Goal: Find specific page/section: Find specific page/section

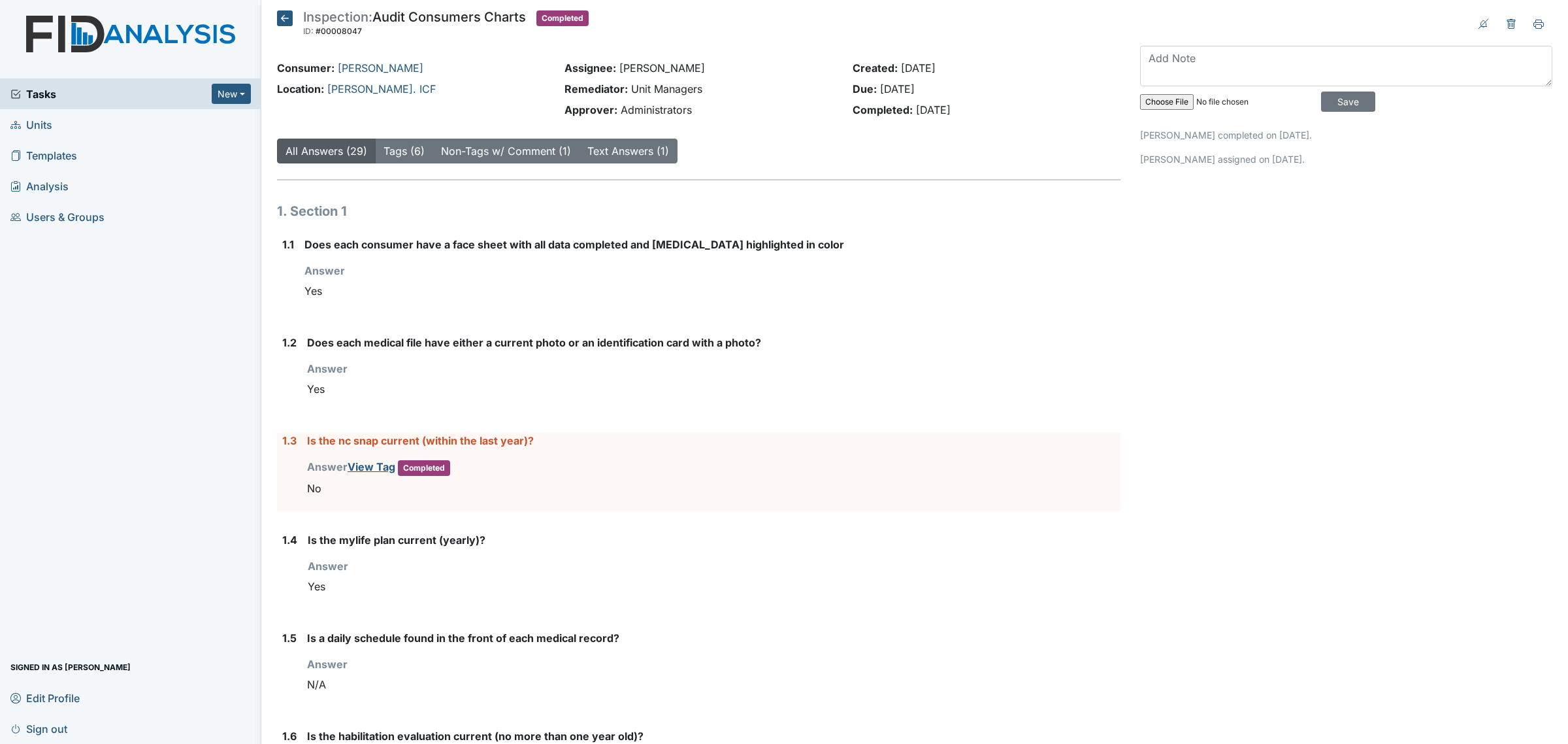
scroll to position [2361, 0]
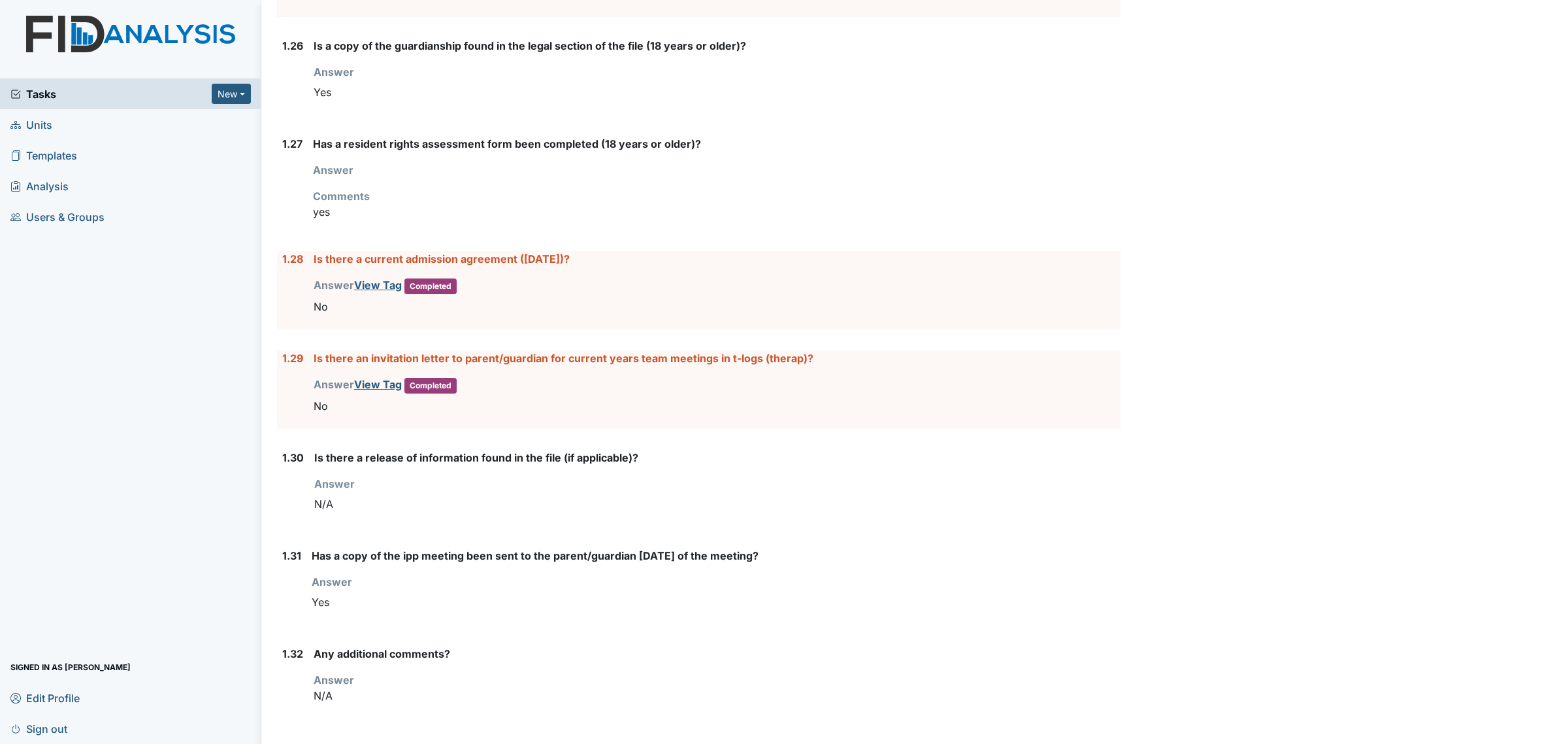
click at [16, 104] on div "Tasks New Form Inspection Document Bundle" at bounding box center [130, 94] width 262 height 31
click at [117, 51] on img at bounding box center [130, 47] width 262 height 63
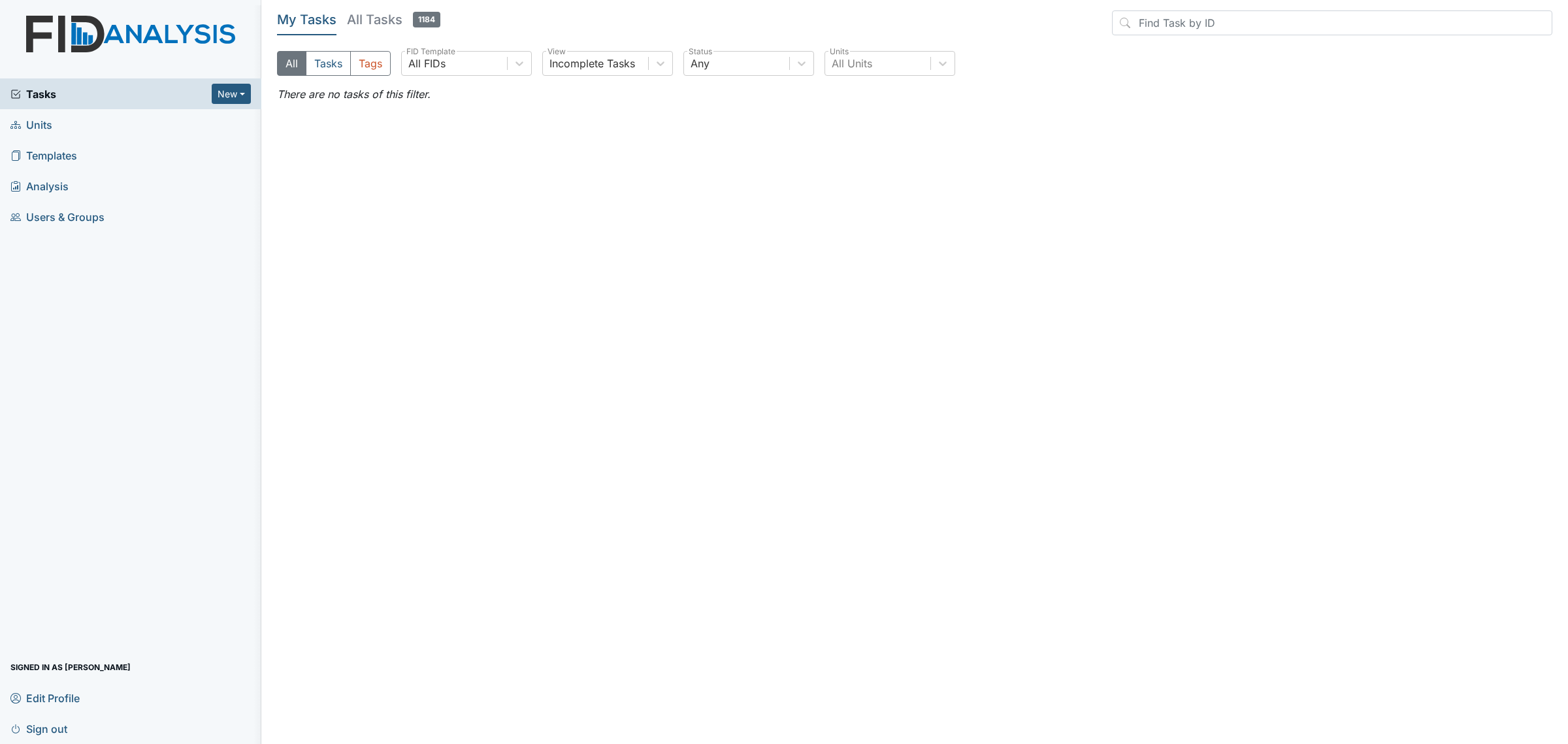
click at [678, 644] on main "My Tasks All Tasks 1184 All Tasks Tags All FIDs FID Template Incomplete Tasks V…" at bounding box center [915, 372] width 1307 height 744
click at [47, 124] on span "Units" at bounding box center [31, 124] width 41 height 20
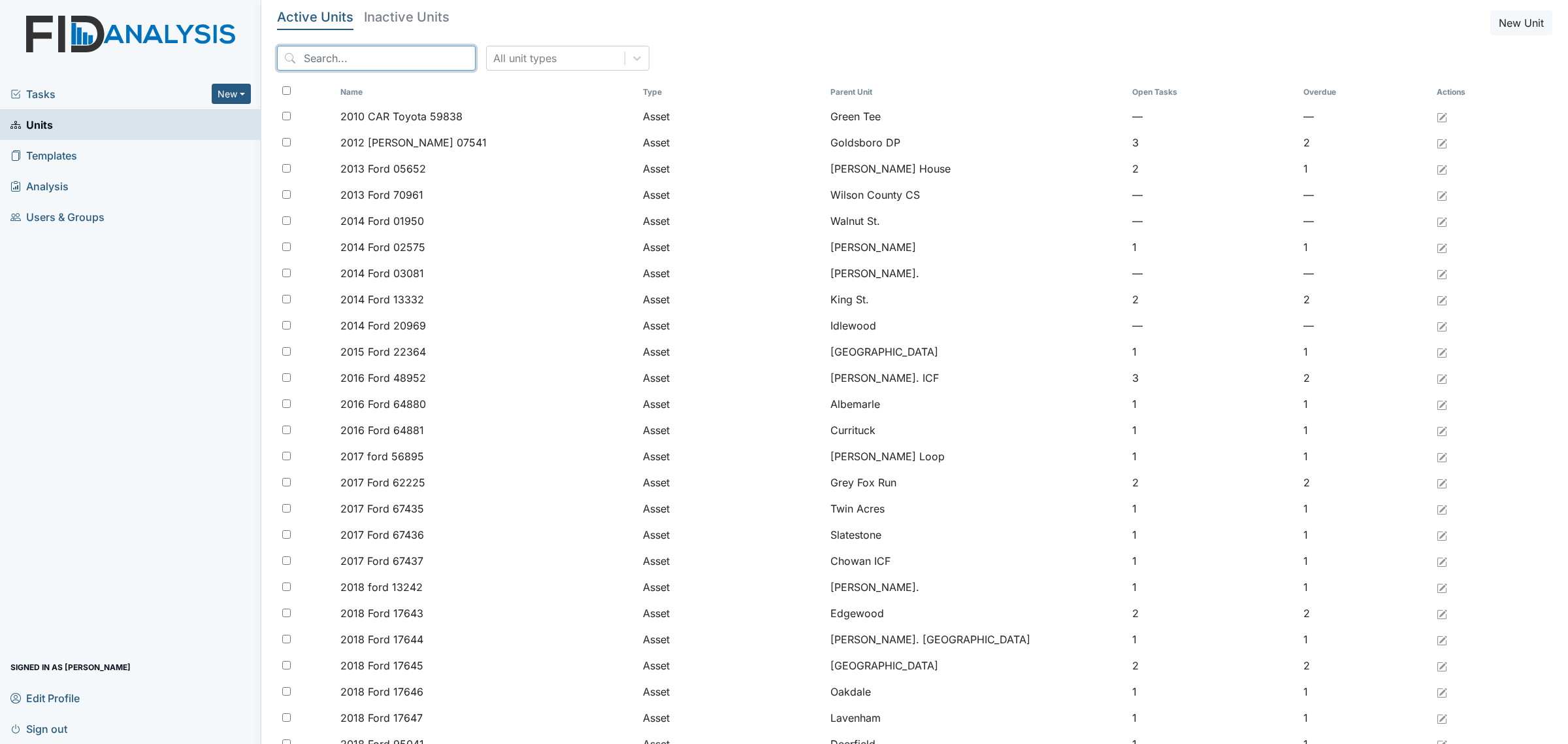
click at [385, 64] on input "search" at bounding box center [376, 58] width 199 height 25
type input "n"
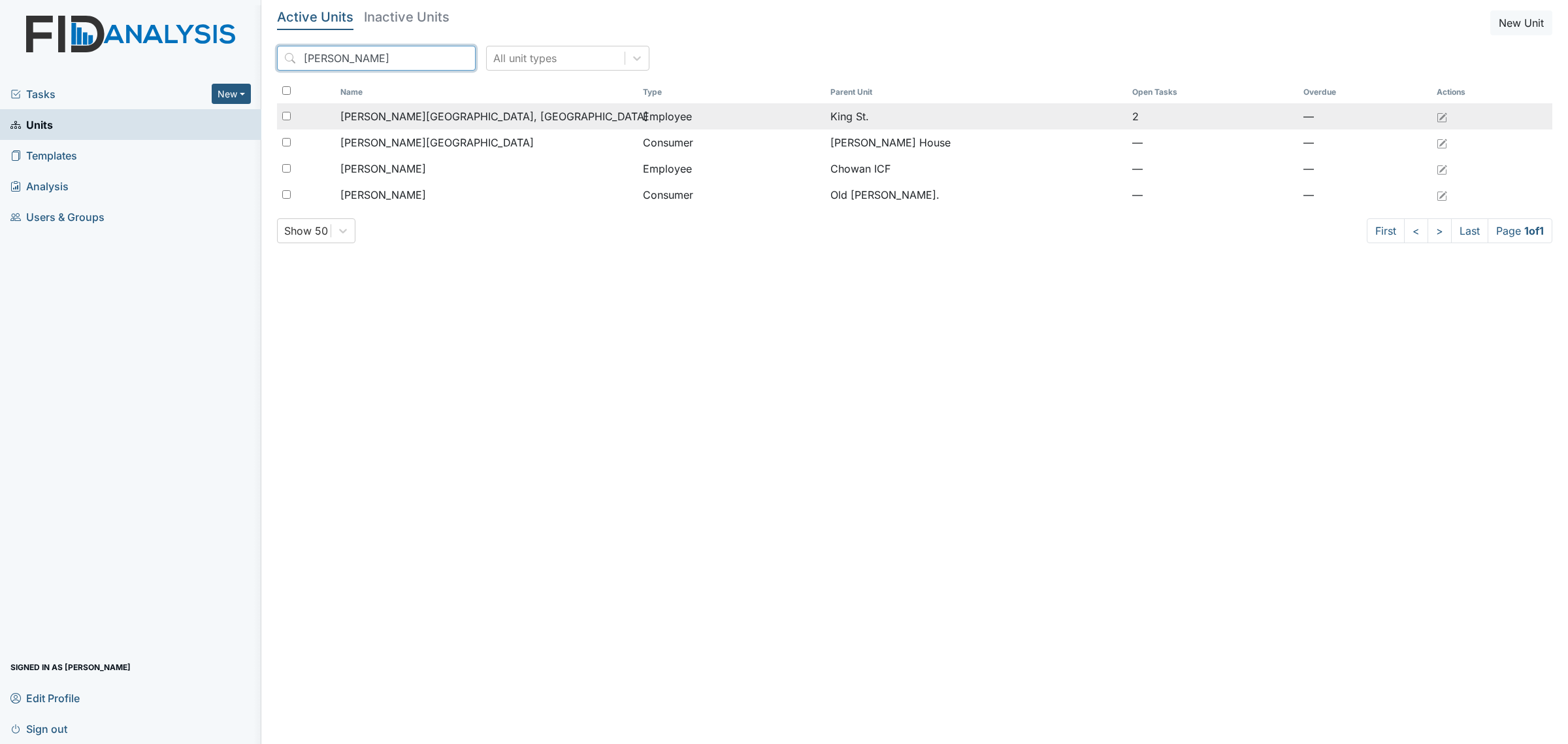
type input "boyd"
click at [429, 117] on span "[PERSON_NAME][GEOGRAPHIC_DATA], [GEOGRAPHIC_DATA]" at bounding box center [494, 116] width 308 height 15
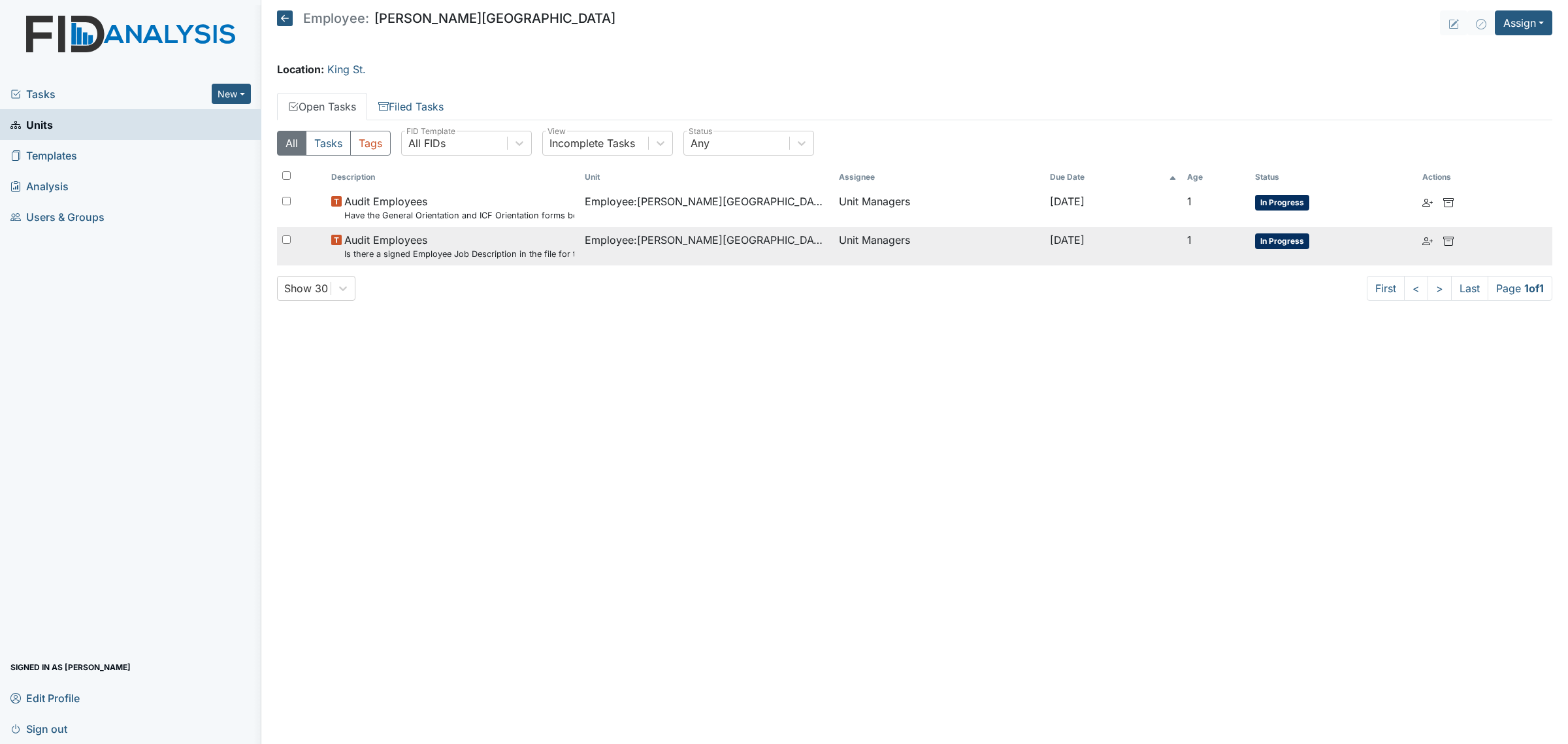
click at [520, 249] on small "Is there a signed Employee Job Description in the file for the employee's curre…" at bounding box center [460, 254] width 230 height 12
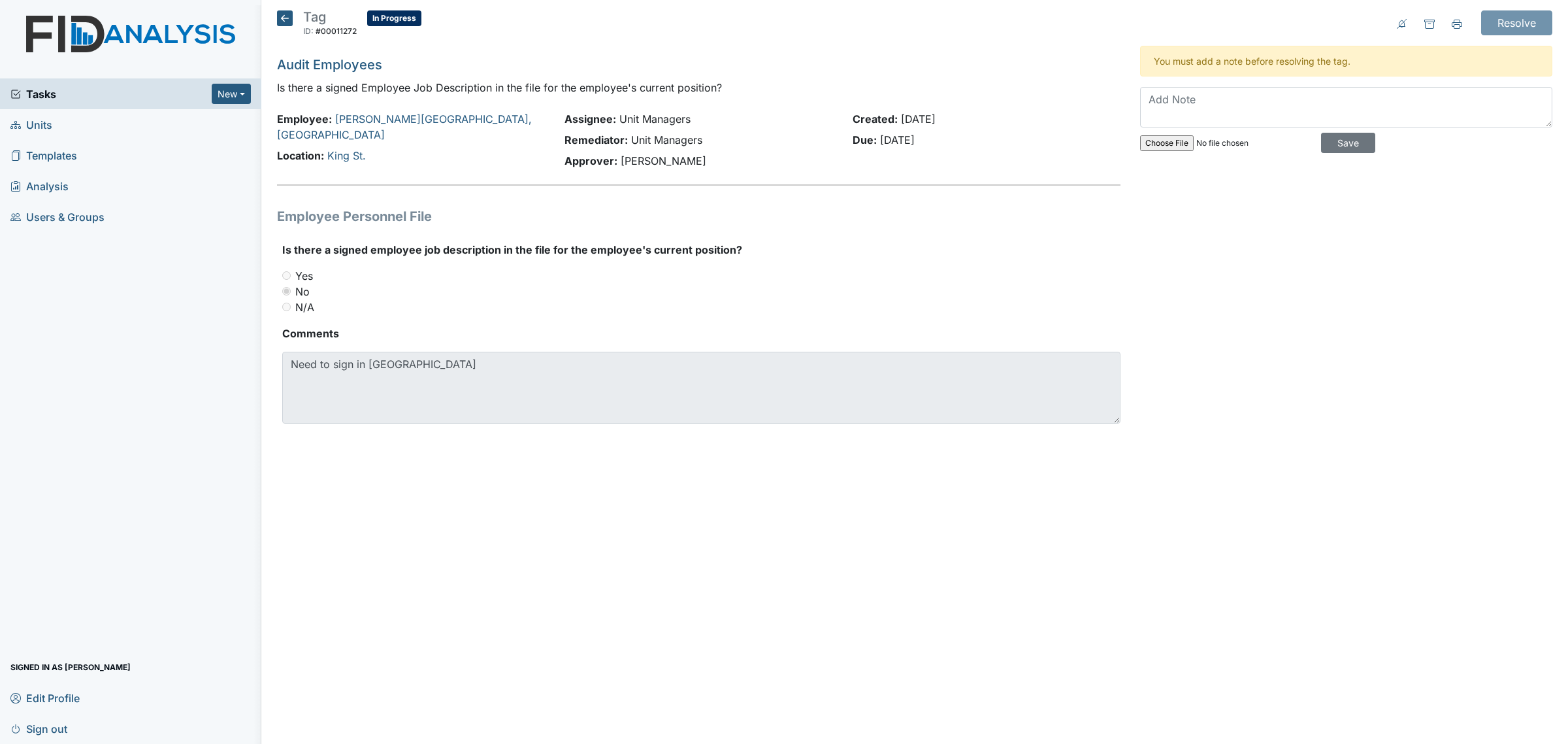
click at [288, 15] on icon at bounding box center [285, 18] width 15 height 15
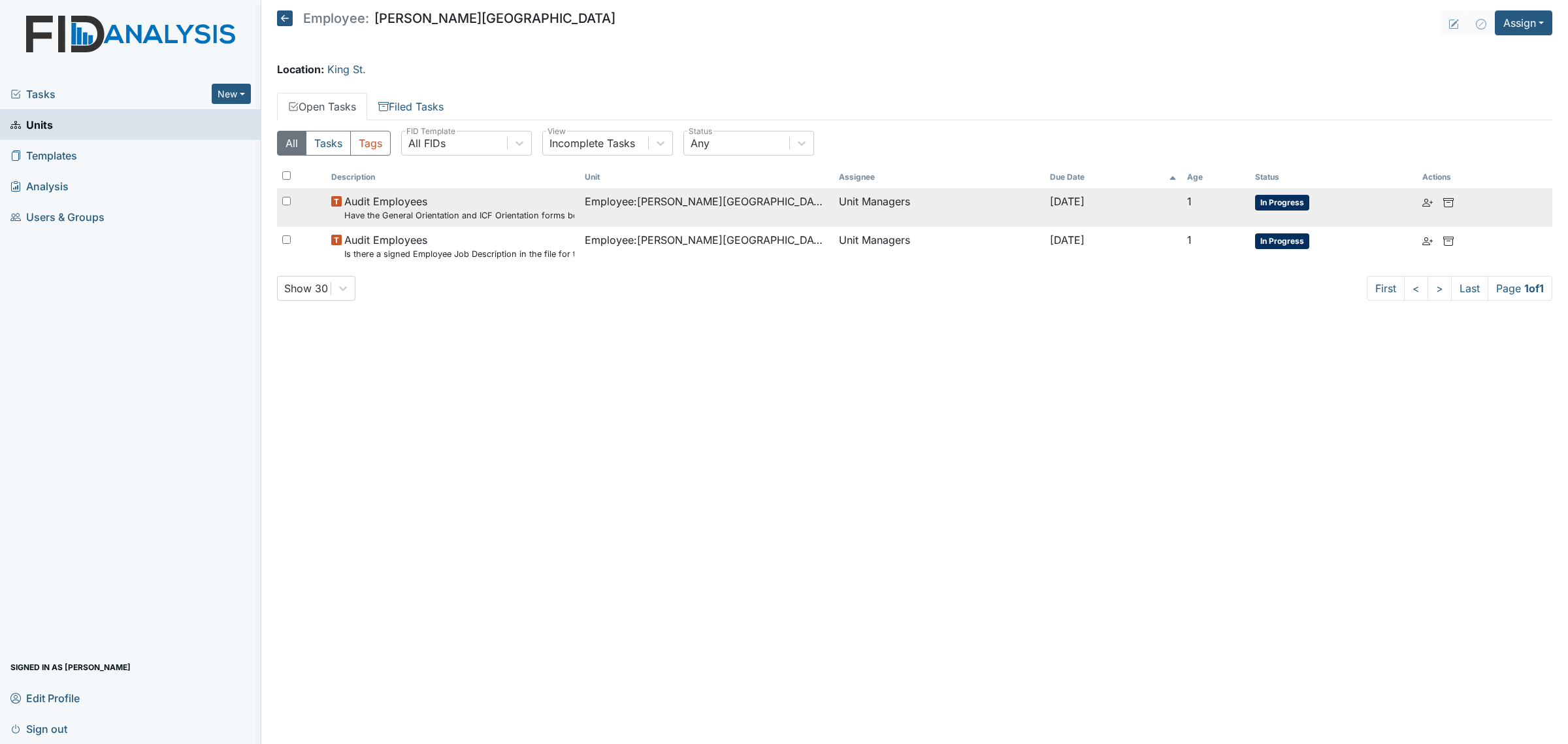
click at [737, 217] on td "Employee : Boyd-Armwood, Glendolia" at bounding box center [706, 207] width 253 height 38
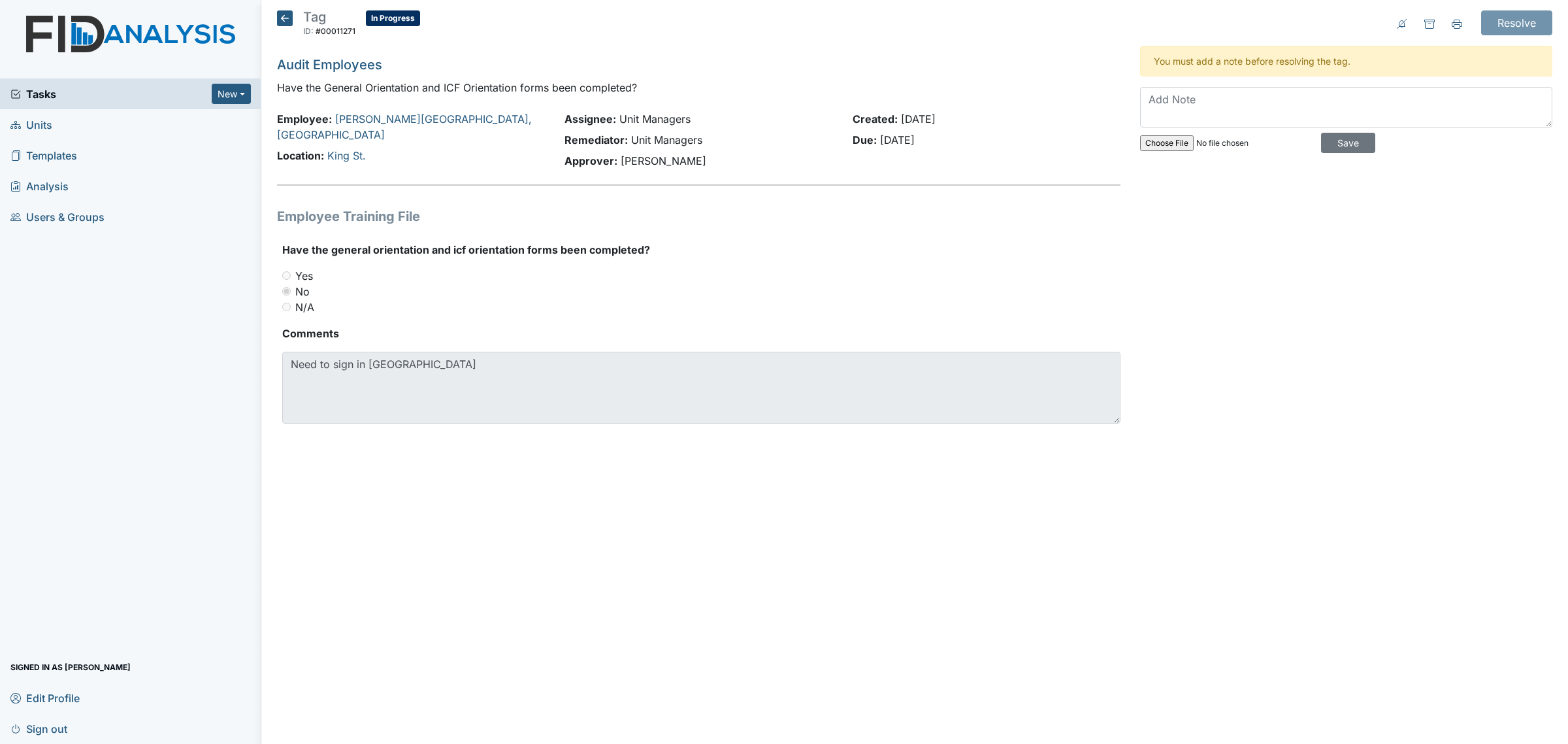
click at [283, 16] on icon at bounding box center [285, 18] width 15 height 15
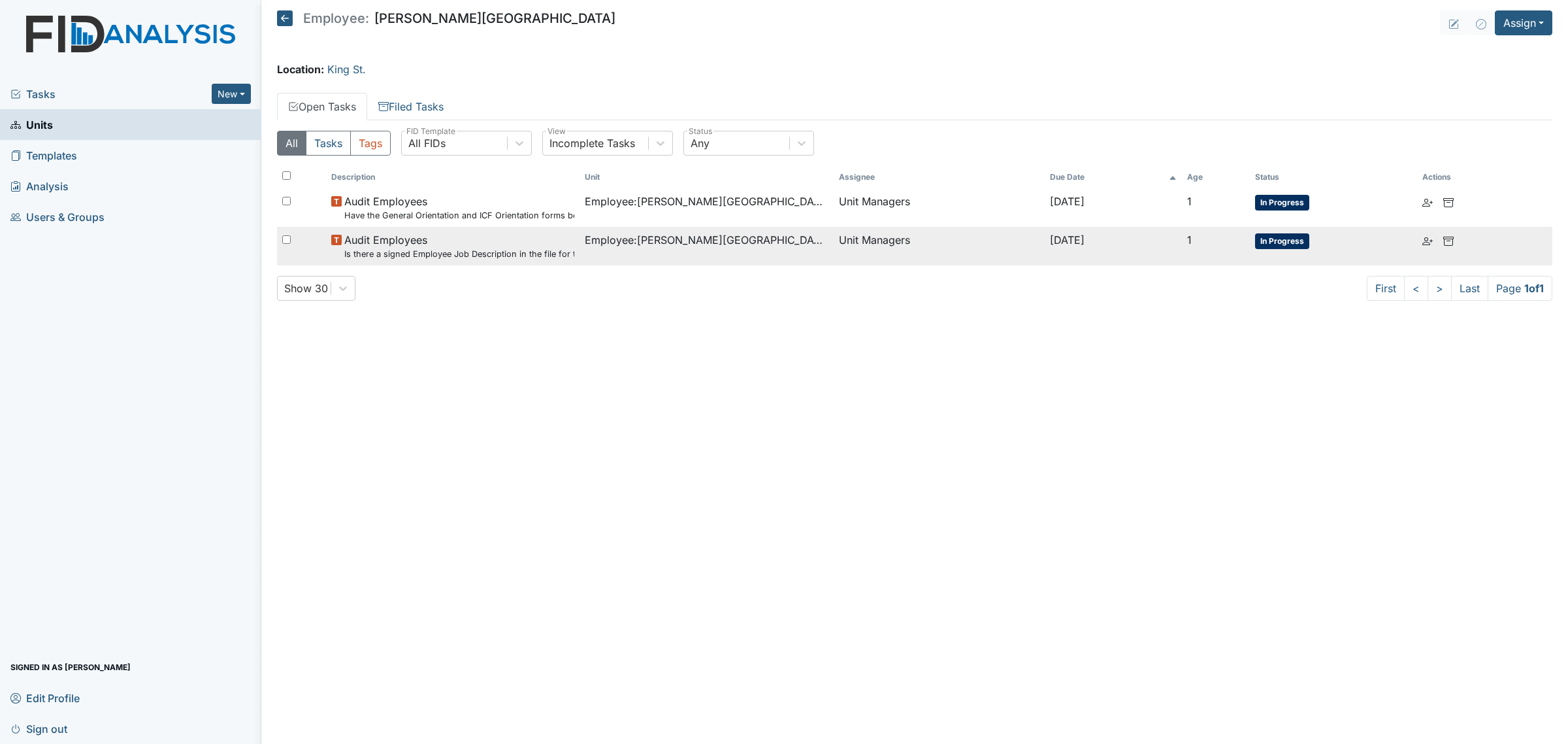
click at [579, 263] on td "Employee : Boyd-Armwood, Glendolia" at bounding box center [706, 246] width 253 height 38
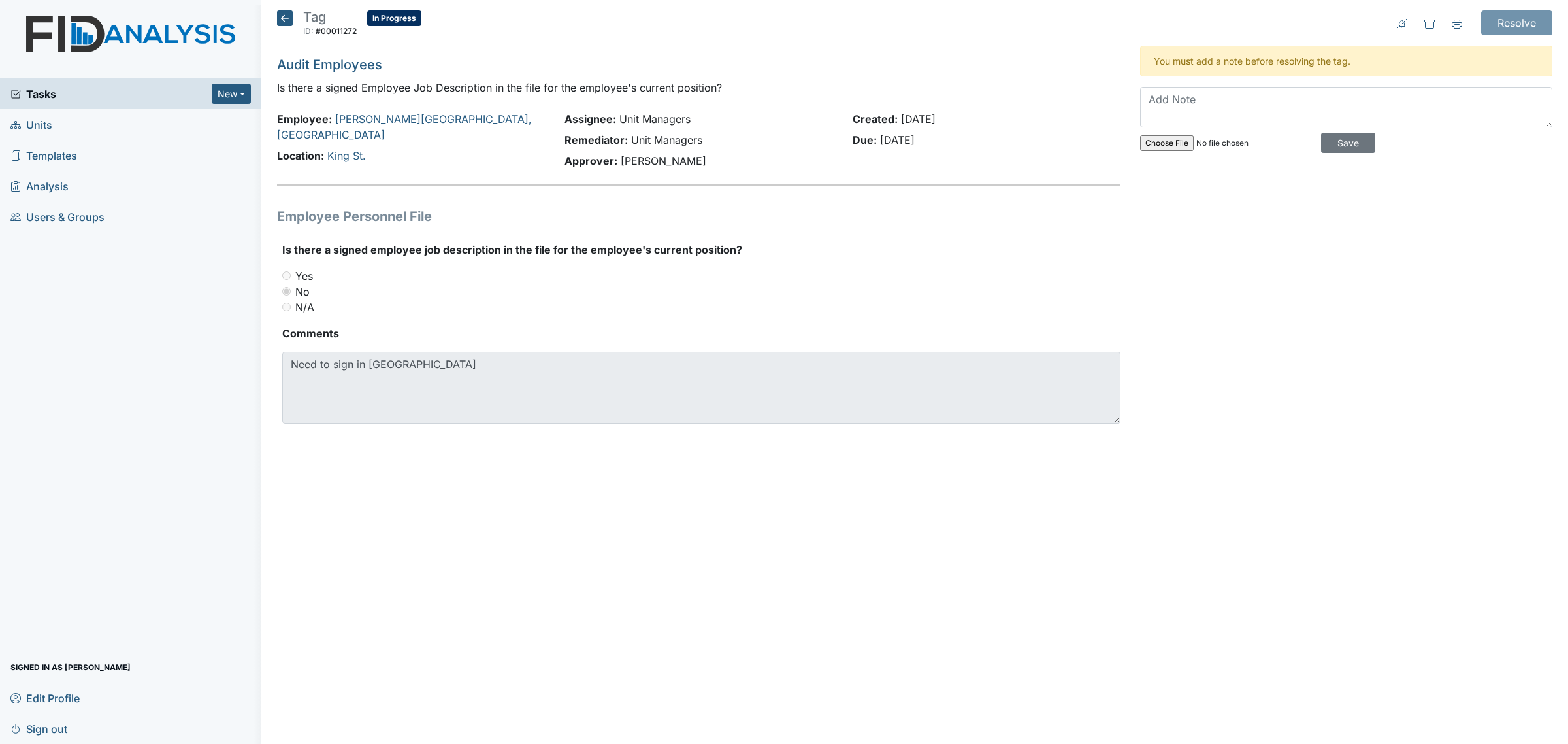
click at [289, 18] on icon at bounding box center [285, 18] width 15 height 15
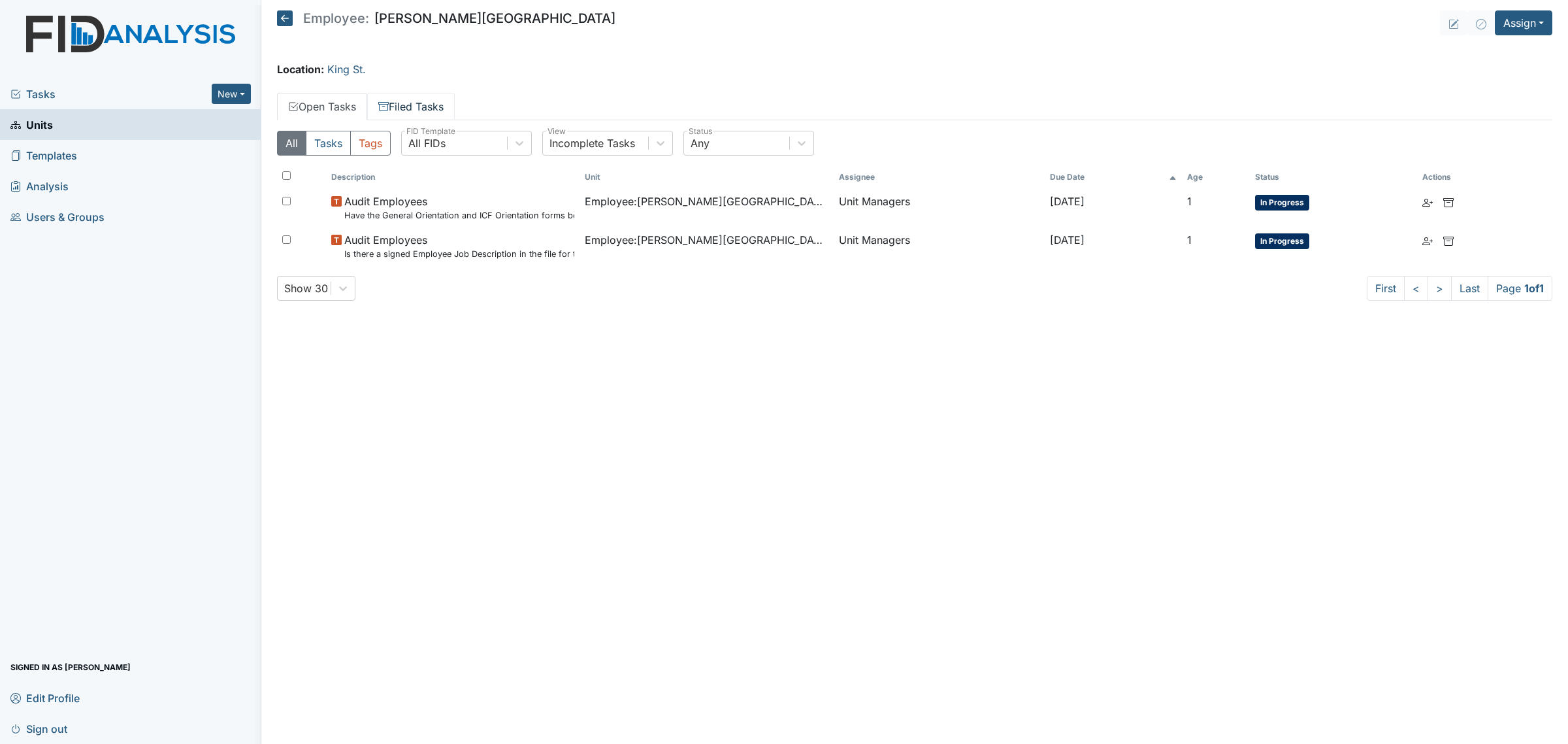
click at [429, 109] on link "Filed Tasks" at bounding box center [411, 107] width 87 height 28
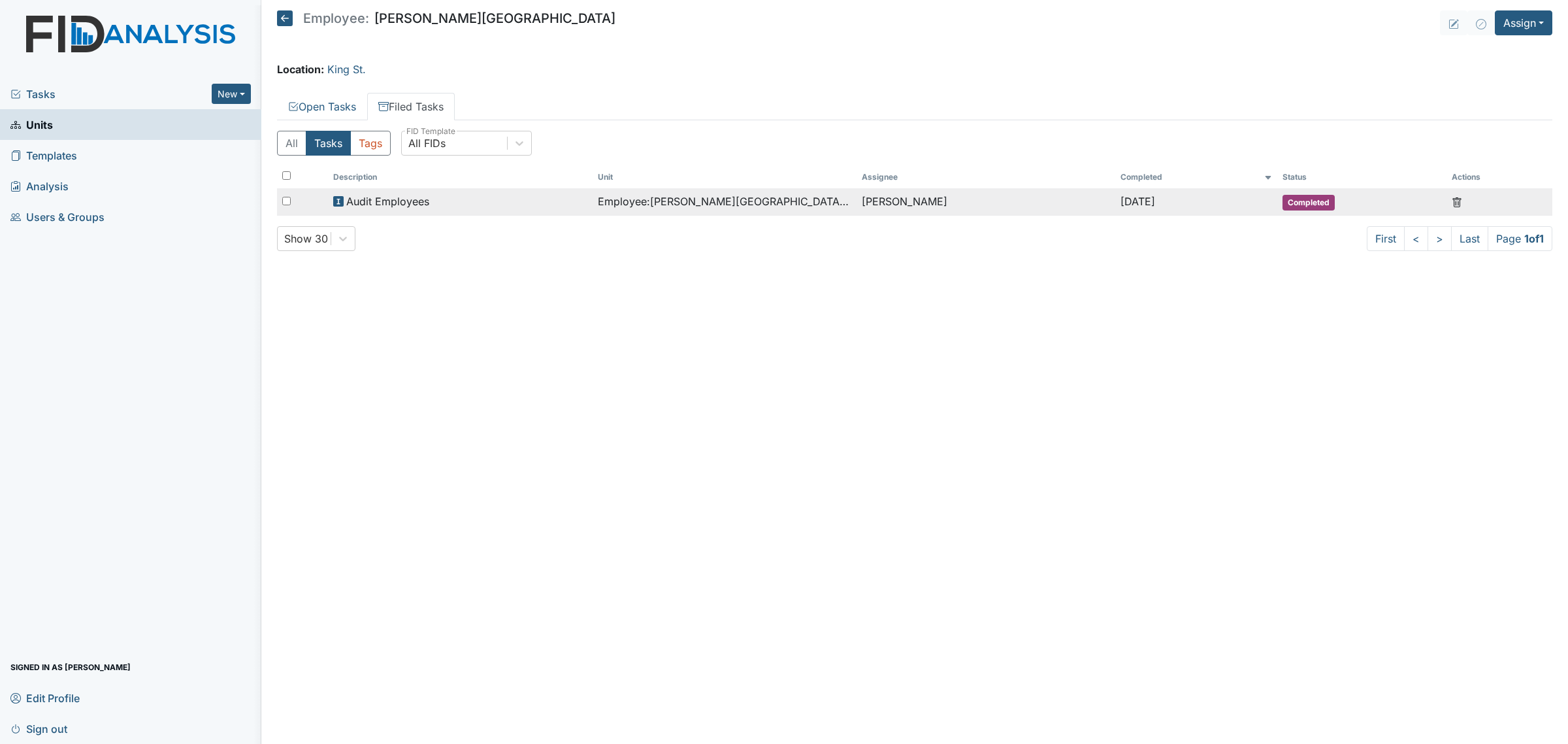
click at [518, 209] on div "Audit Employees" at bounding box center [460, 201] width 253 height 15
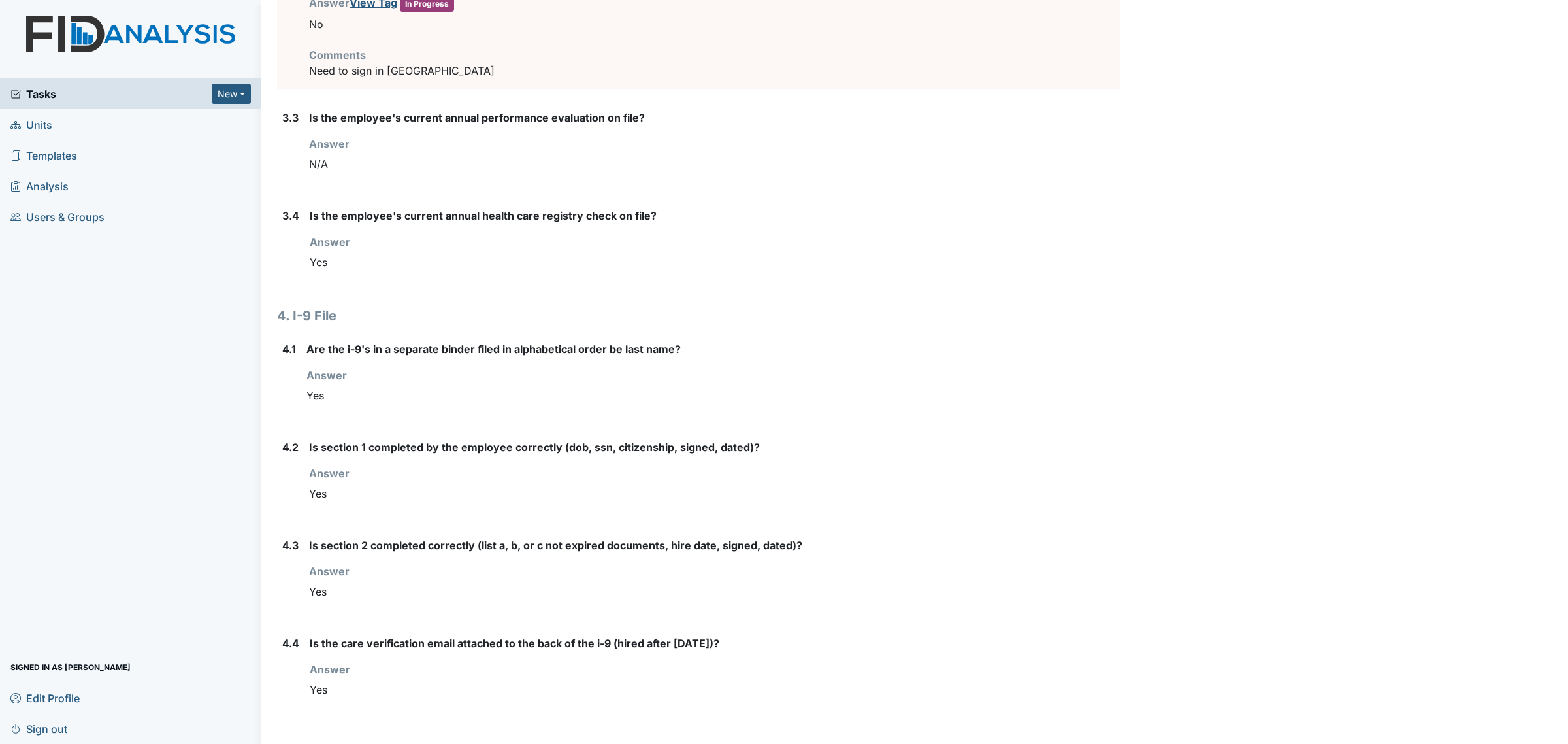
scroll to position [2287, 0]
click at [88, 125] on link "Units" at bounding box center [130, 124] width 262 height 31
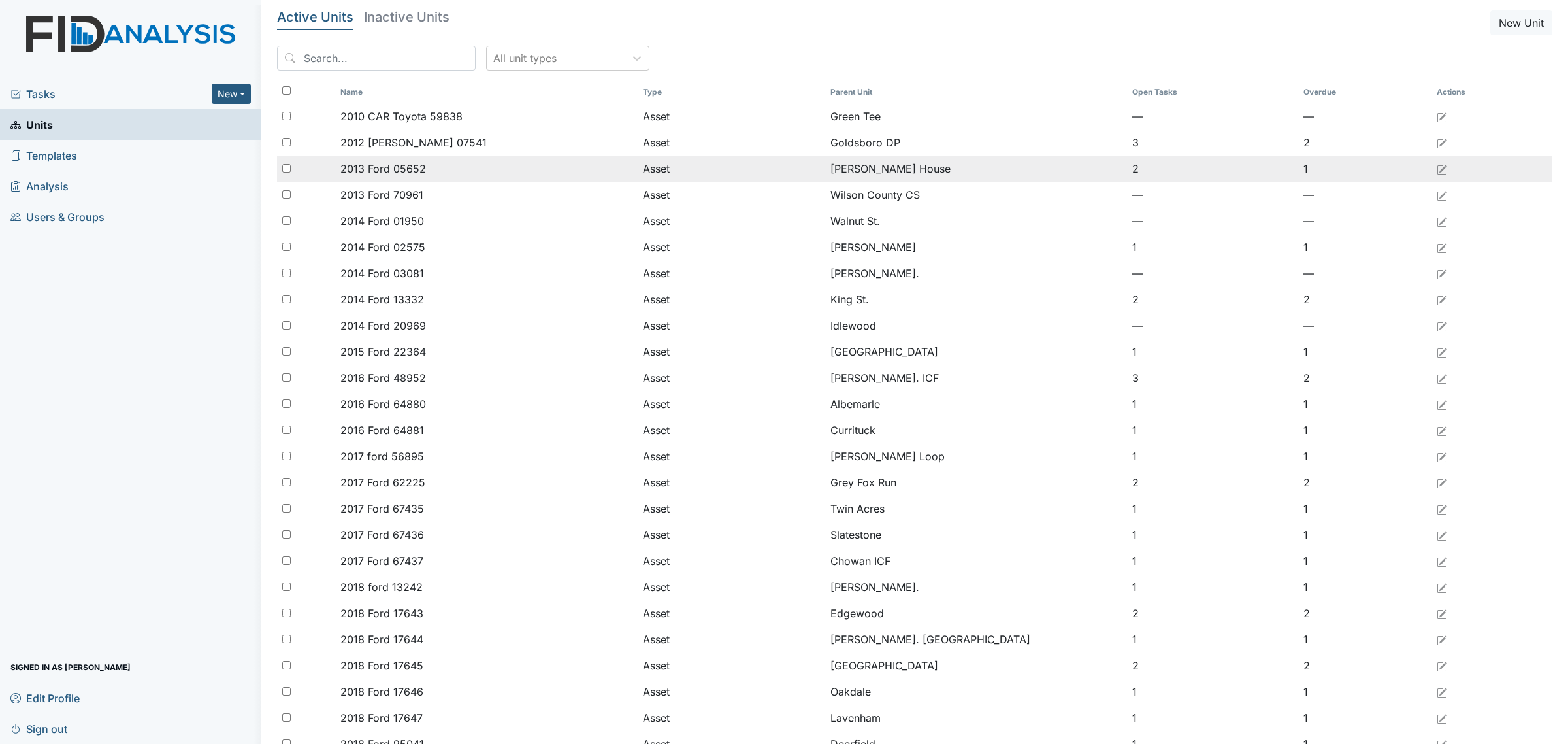
click at [897, 170] on td "[PERSON_NAME] House" at bounding box center [976, 169] width 302 height 26
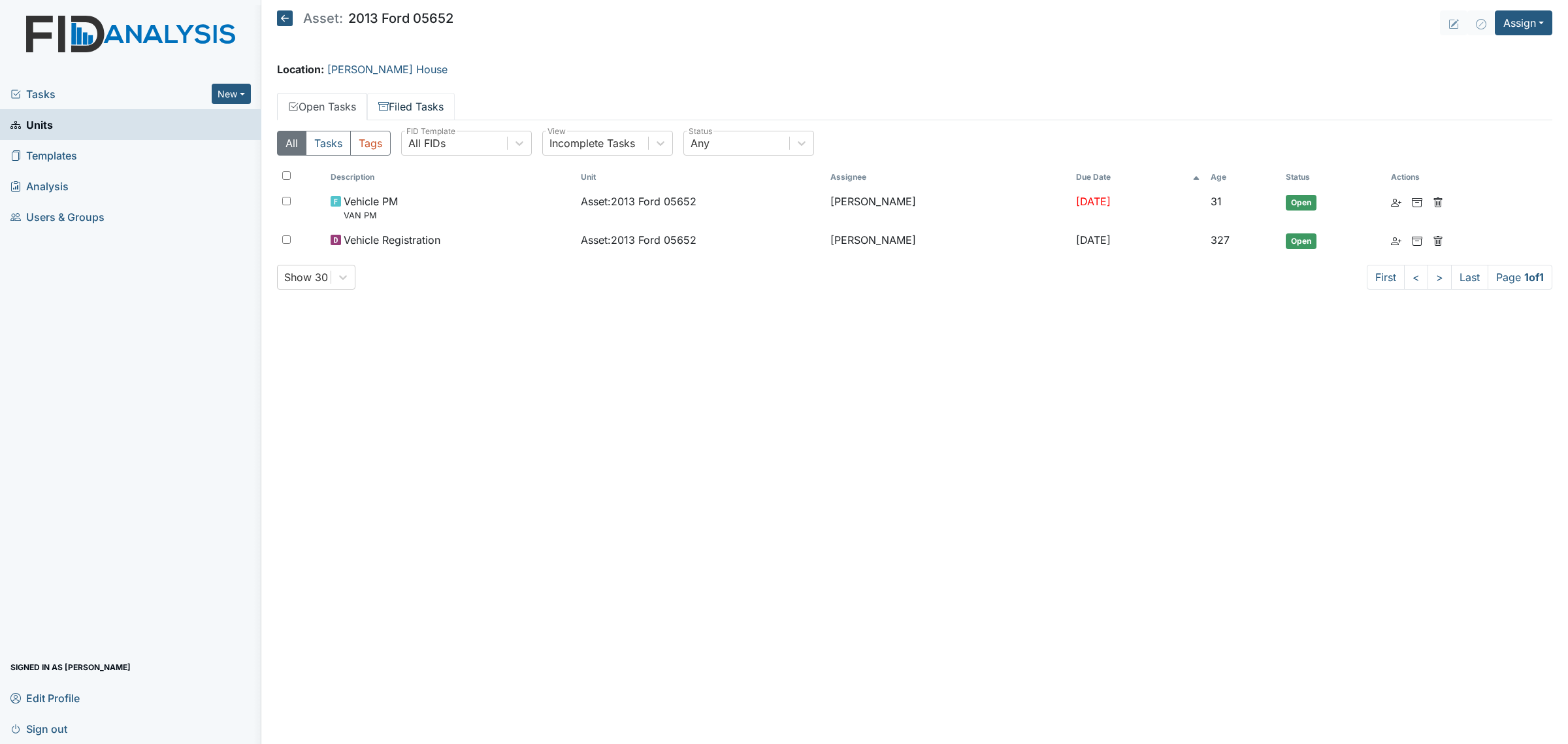
click at [407, 112] on link "Filed Tasks" at bounding box center [411, 107] width 87 height 28
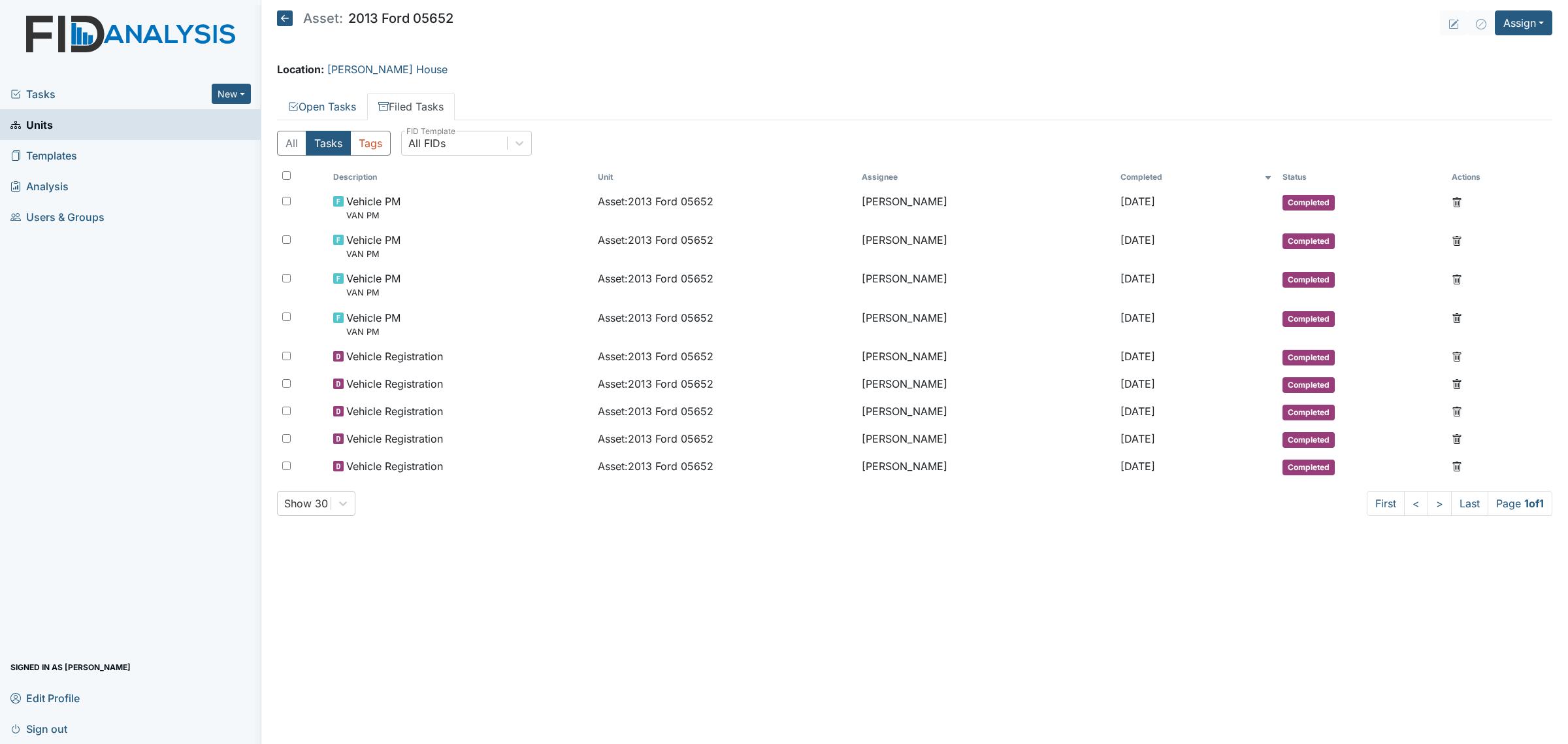
click at [282, 13] on icon at bounding box center [285, 18] width 15 height 15
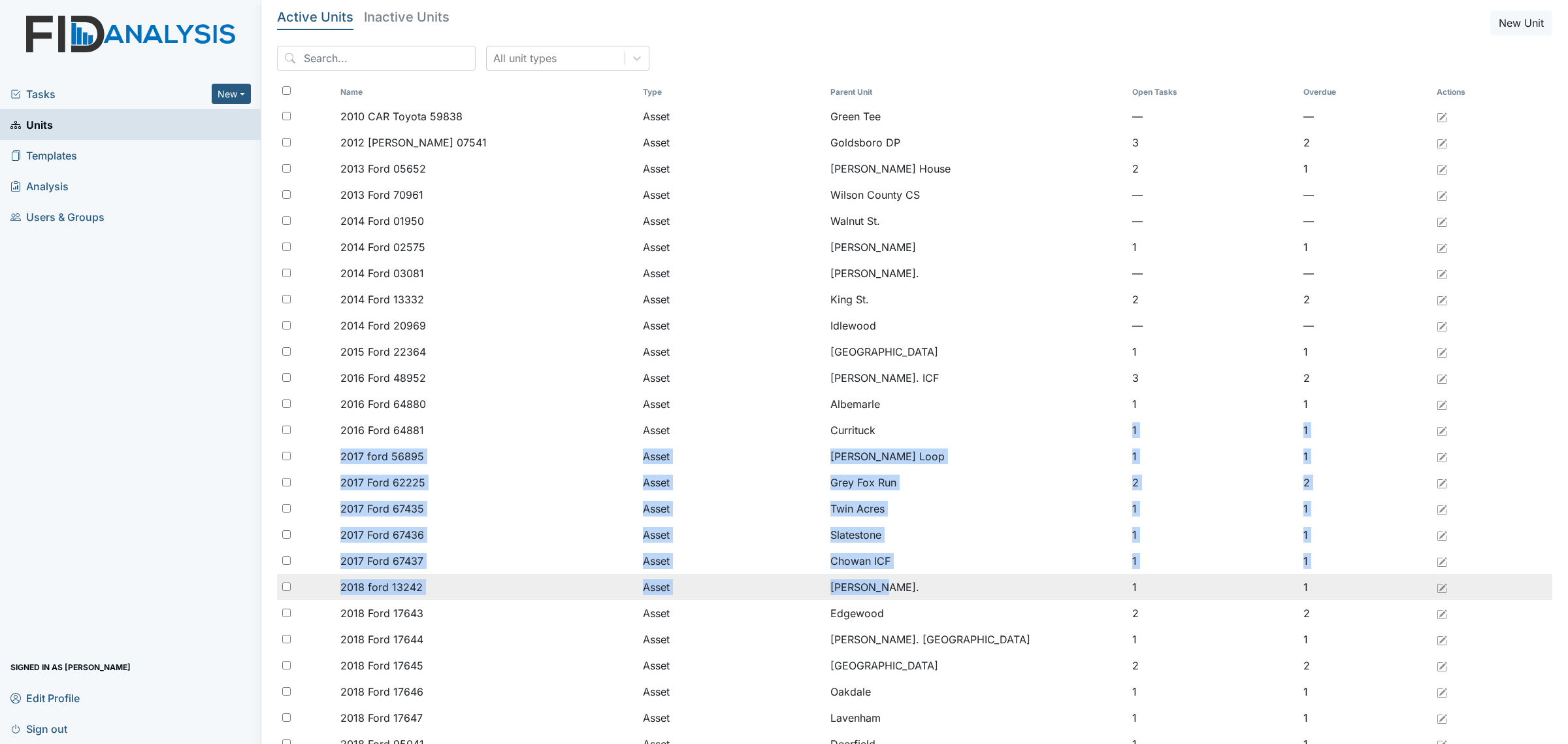
drag, startPoint x: 903, startPoint y: 436, endPoint x: 919, endPoint y: 579, distance: 143.9
click at [919, 579] on tbody "2010 CAR Toyota 59838 Asset Green Tee — — 2012 [PERSON_NAME] 07541 Asset Goldsb…" at bounding box center [915, 757] width 1276 height 1308
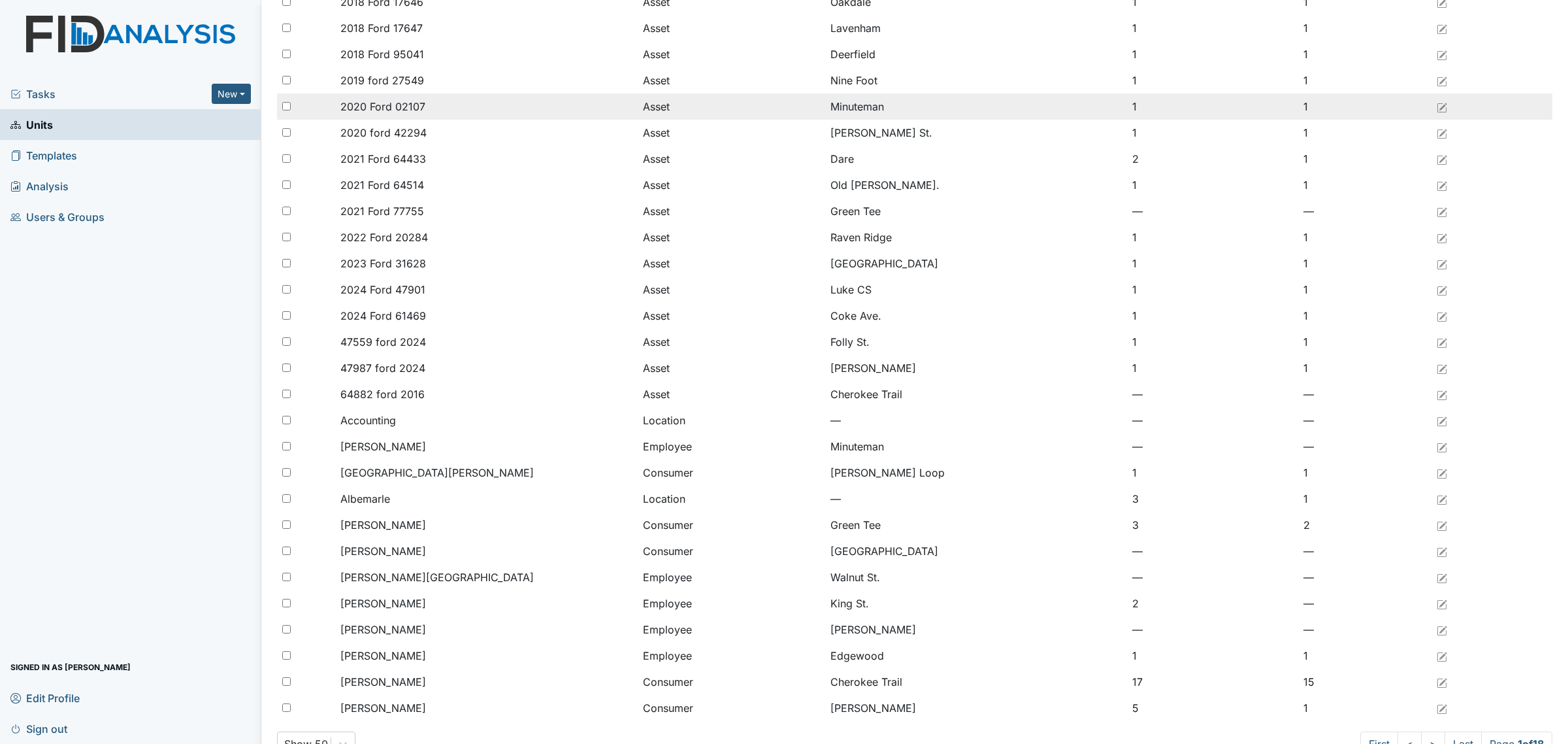
scroll to position [723, 0]
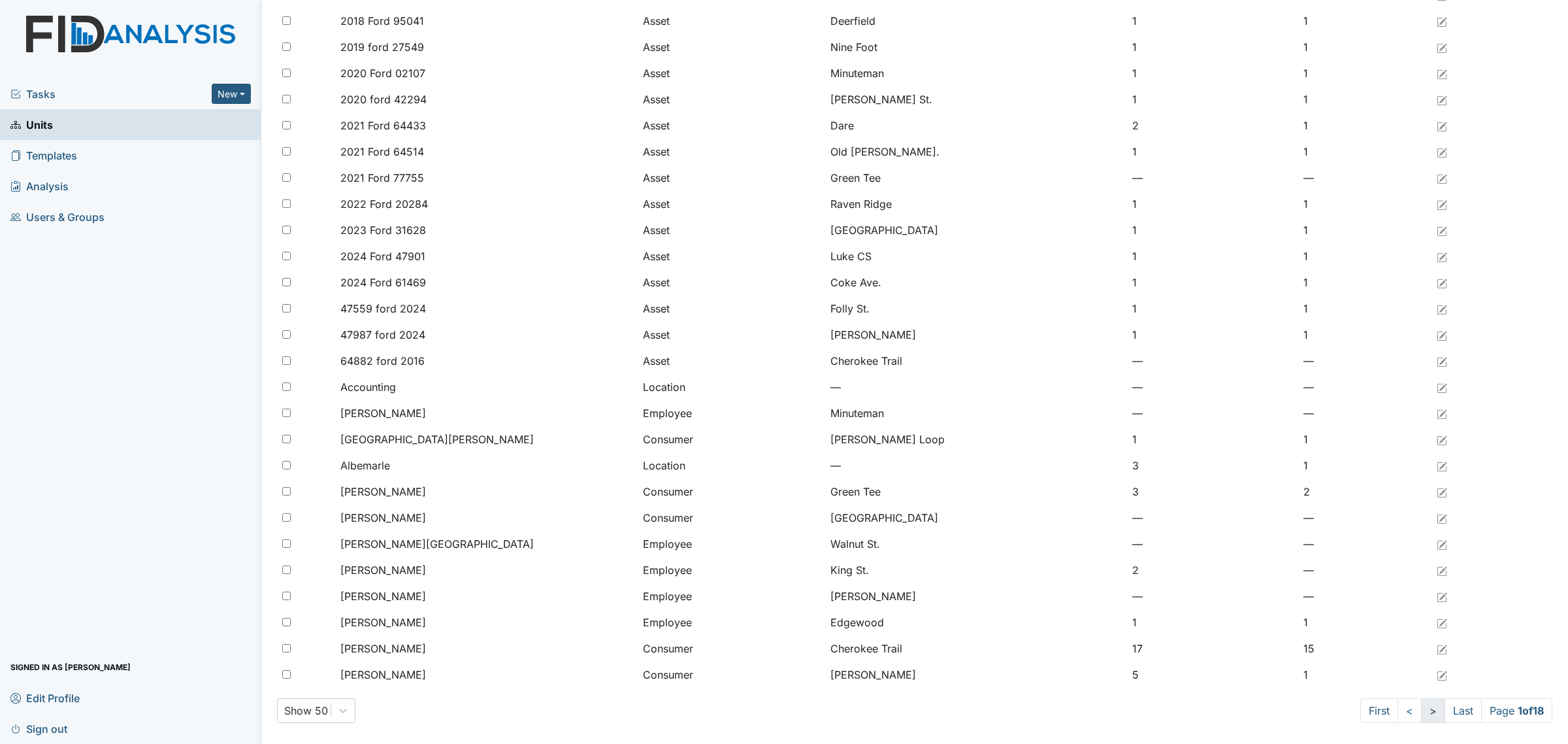
click at [1421, 713] on link ">" at bounding box center [1434, 710] width 25 height 25
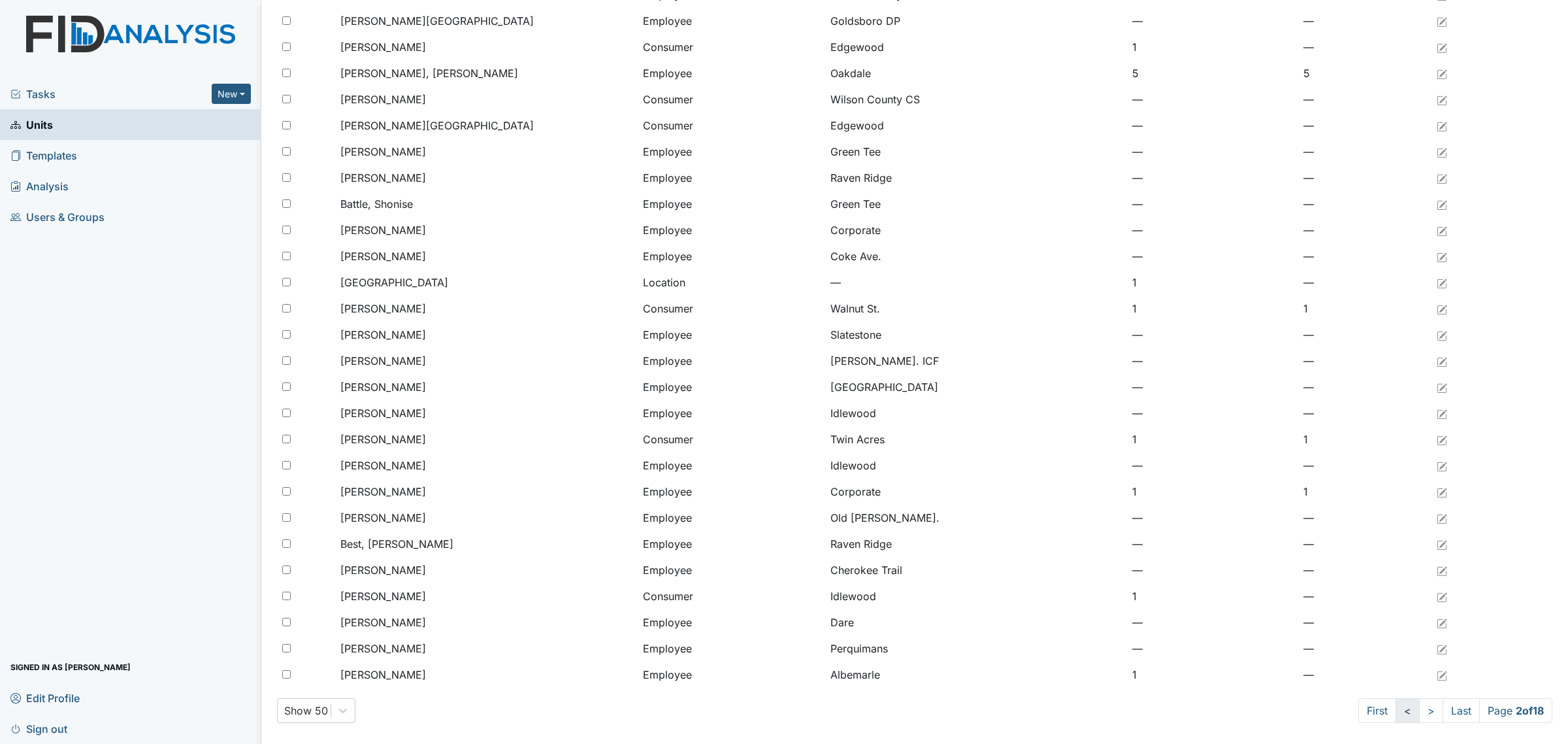
click at [1396, 707] on link "<" at bounding box center [1408, 710] width 25 height 25
